Goal: Task Accomplishment & Management: Use online tool/utility

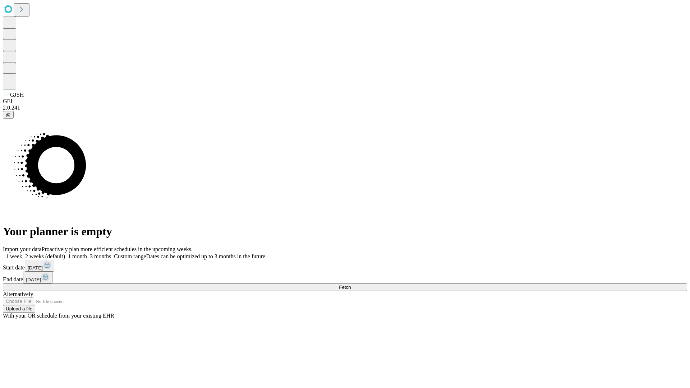
click at [351, 284] on span "Fetch" at bounding box center [345, 286] width 12 height 5
